Goal: Find contact information: Find contact information

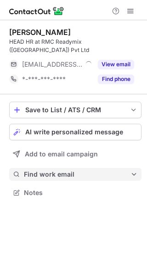
scroll to position [178, 147]
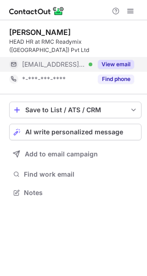
click at [123, 60] on button "View email" at bounding box center [116, 64] width 36 height 9
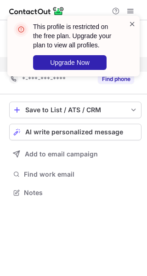
click at [135, 22] on span at bounding box center [132, 23] width 7 height 9
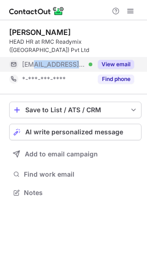
drag, startPoint x: 34, startPoint y: 57, endPoint x: 78, endPoint y: 57, distance: 44.7
click at [78, 60] on span "***@rmcindia.com" at bounding box center [54, 64] width 64 height 8
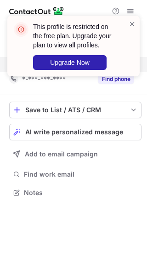
copy span "@rmcindia.com"
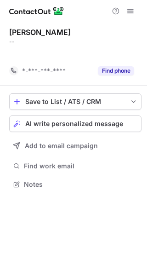
scroll to position [164, 147]
